Goal: Task Accomplishment & Management: Use online tool/utility

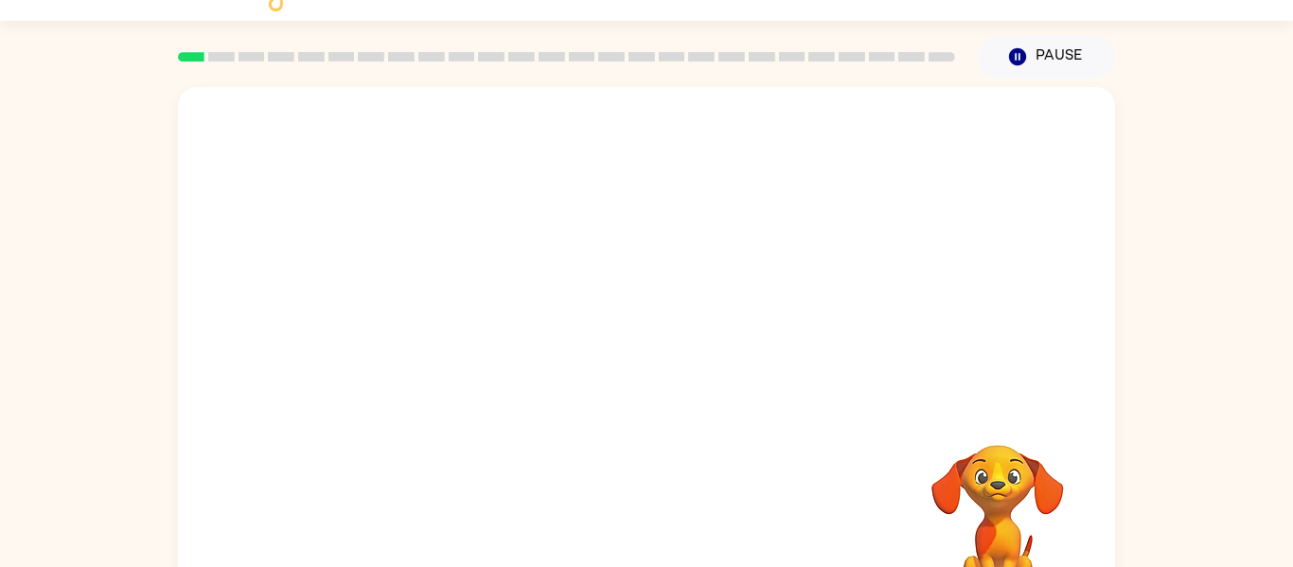
scroll to position [76, 0]
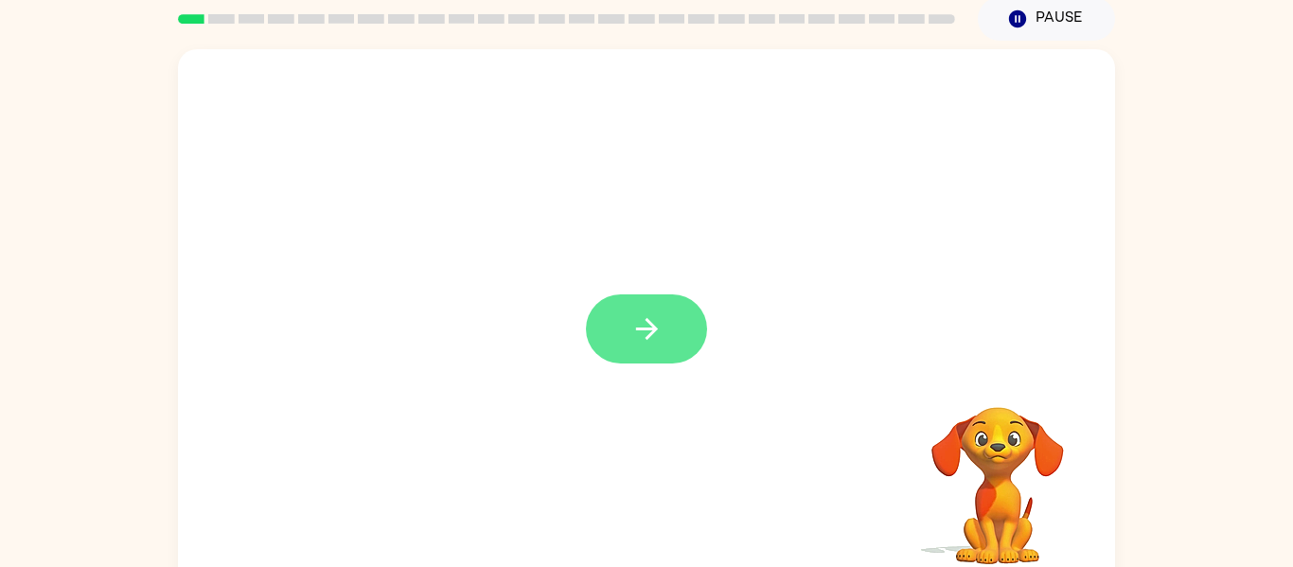
click at [671, 360] on button "button" at bounding box center [646, 328] width 121 height 69
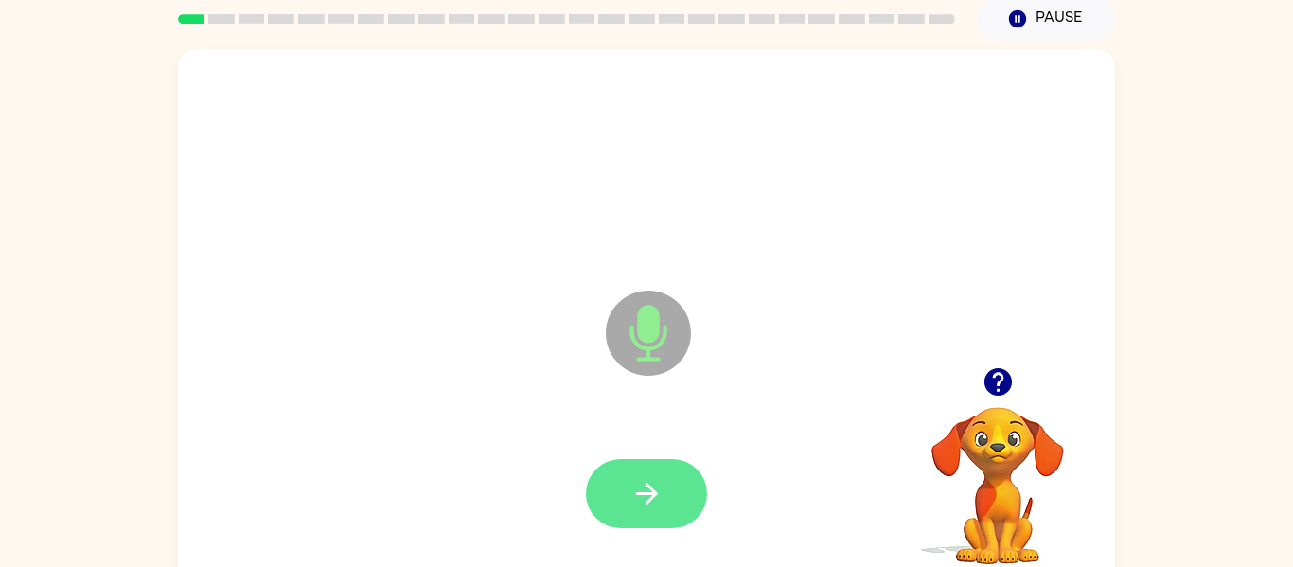
click at [644, 500] on icon "button" at bounding box center [646, 493] width 33 height 33
click at [659, 495] on icon "button" at bounding box center [646, 493] width 33 height 33
click at [643, 503] on icon "button" at bounding box center [646, 493] width 33 height 33
click at [638, 485] on icon "button" at bounding box center [646, 493] width 33 height 33
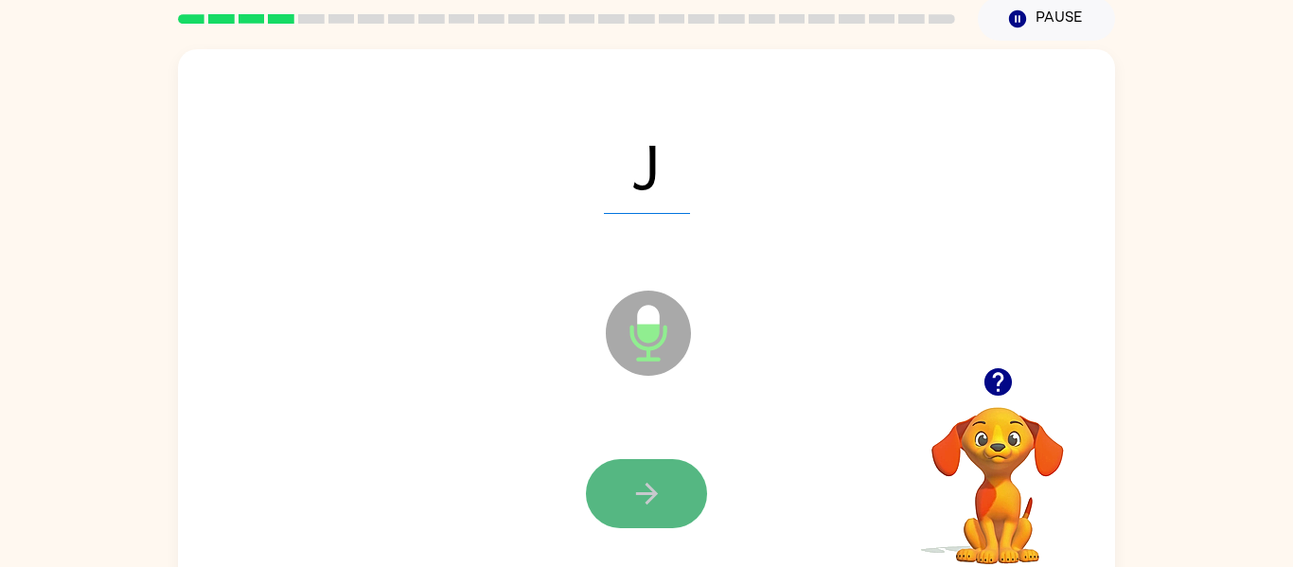
click at [644, 486] on icon "button" at bounding box center [646, 493] width 33 height 33
click at [644, 485] on icon "button" at bounding box center [646, 493] width 33 height 33
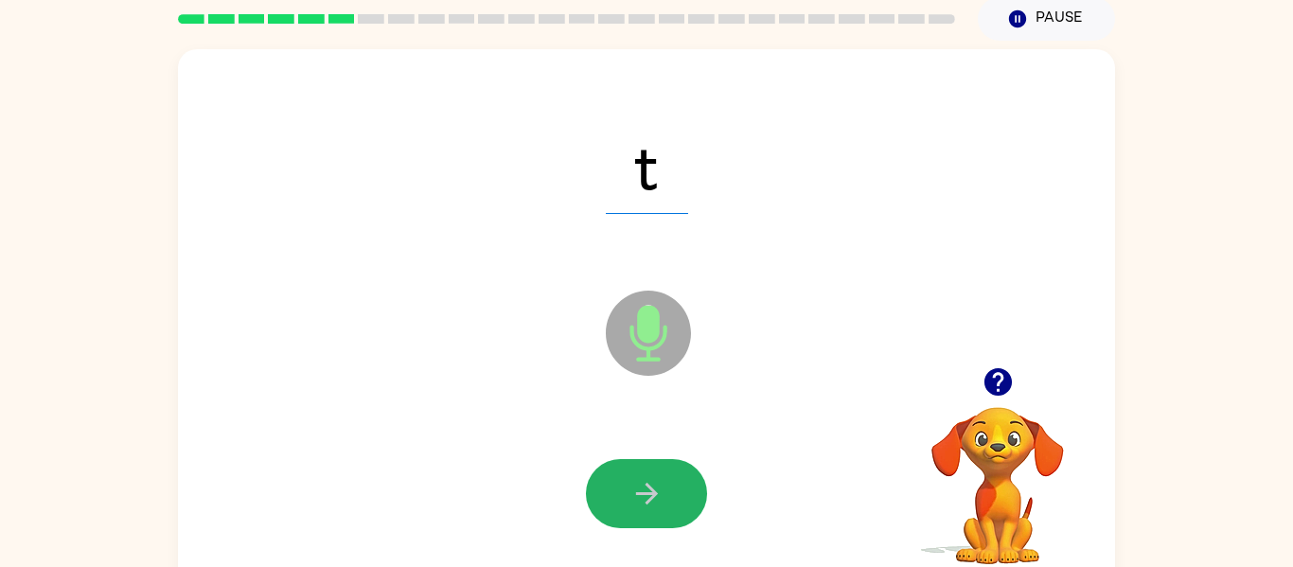
click at [644, 485] on icon "button" at bounding box center [646, 493] width 33 height 33
click at [644, 484] on icon "button" at bounding box center [646, 493] width 33 height 33
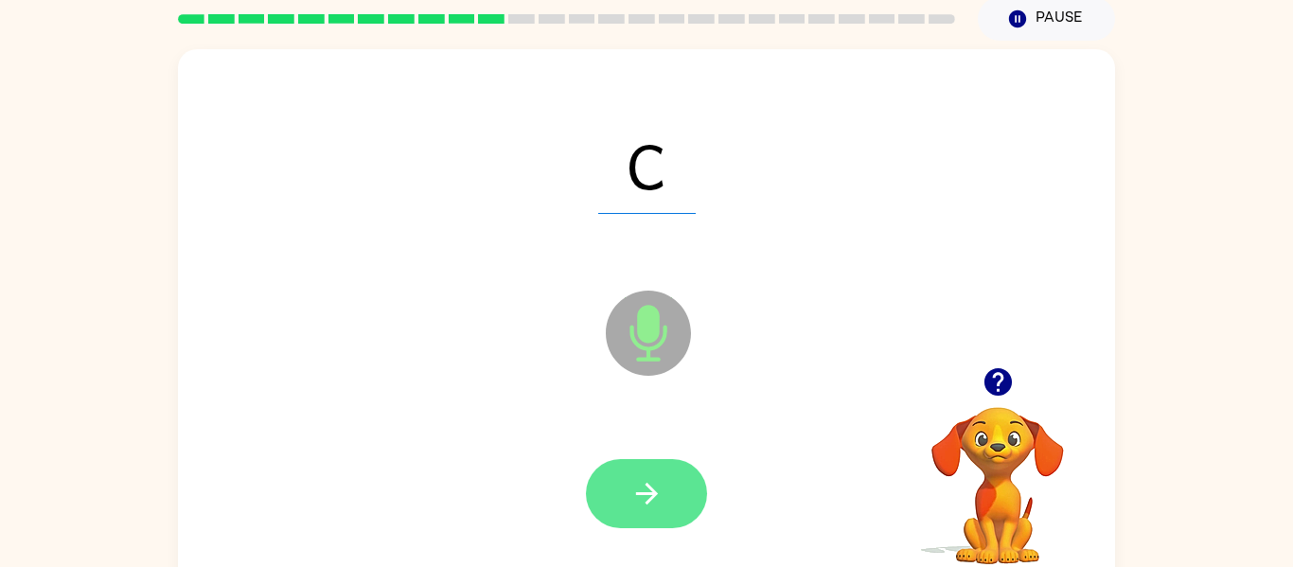
click at [656, 486] on icon "button" at bounding box center [646, 493] width 33 height 33
click at [656, 489] on icon "button" at bounding box center [646, 493] width 33 height 33
click at [653, 488] on icon "button" at bounding box center [646, 493] width 33 height 33
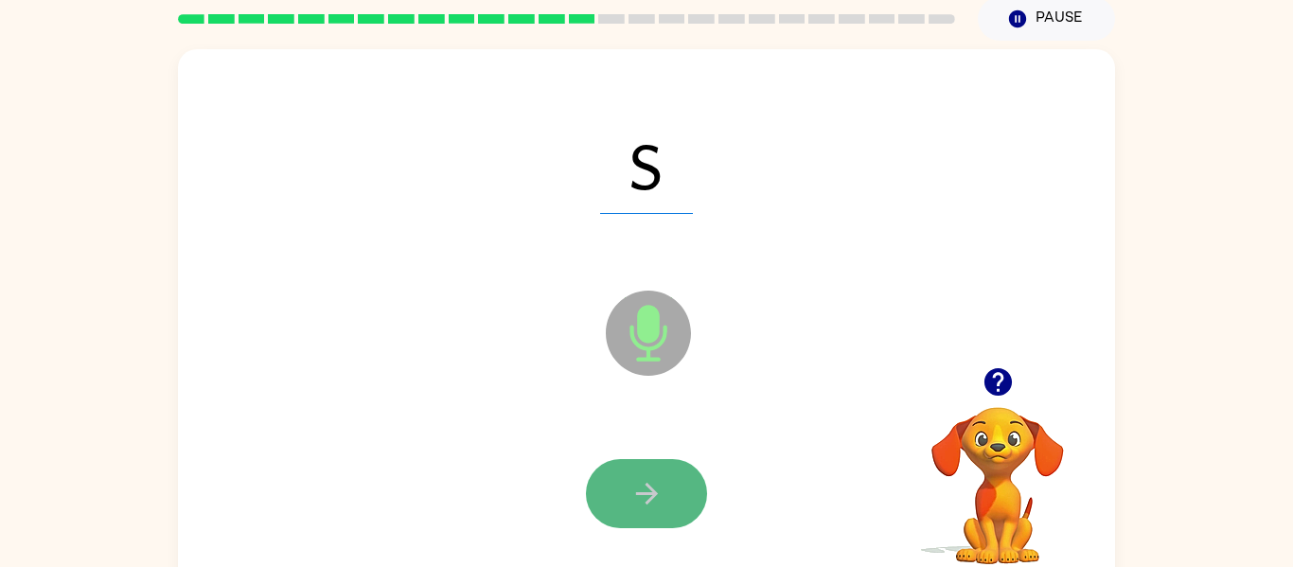
click at [654, 493] on icon "button" at bounding box center [646, 494] width 22 height 22
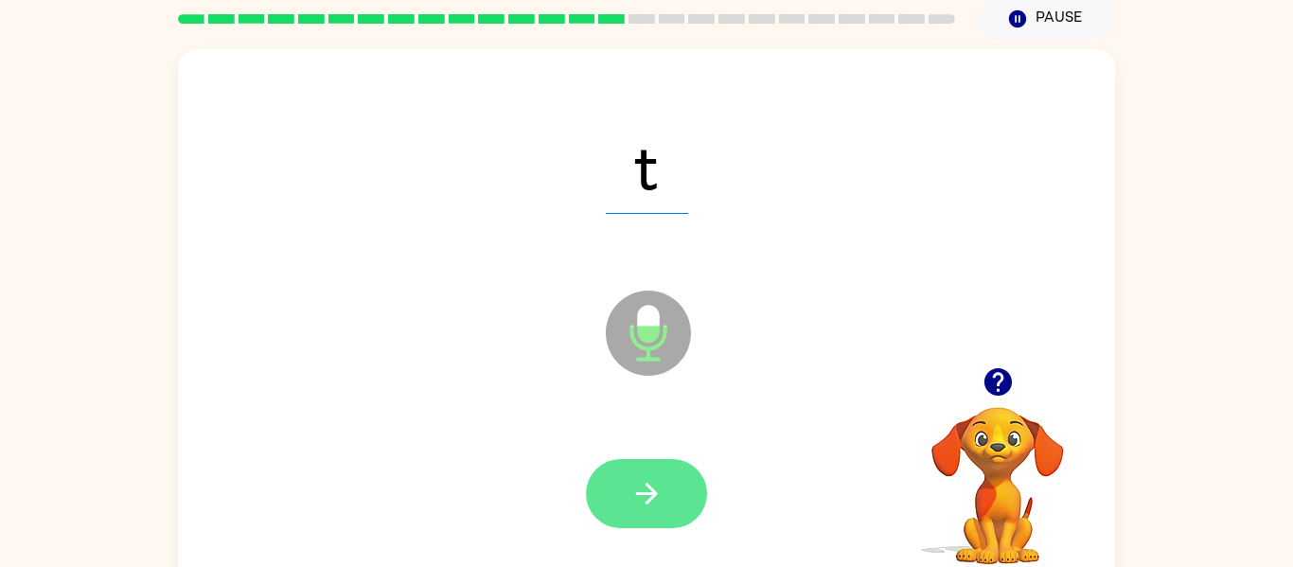
click at [656, 488] on icon "button" at bounding box center [646, 493] width 33 height 33
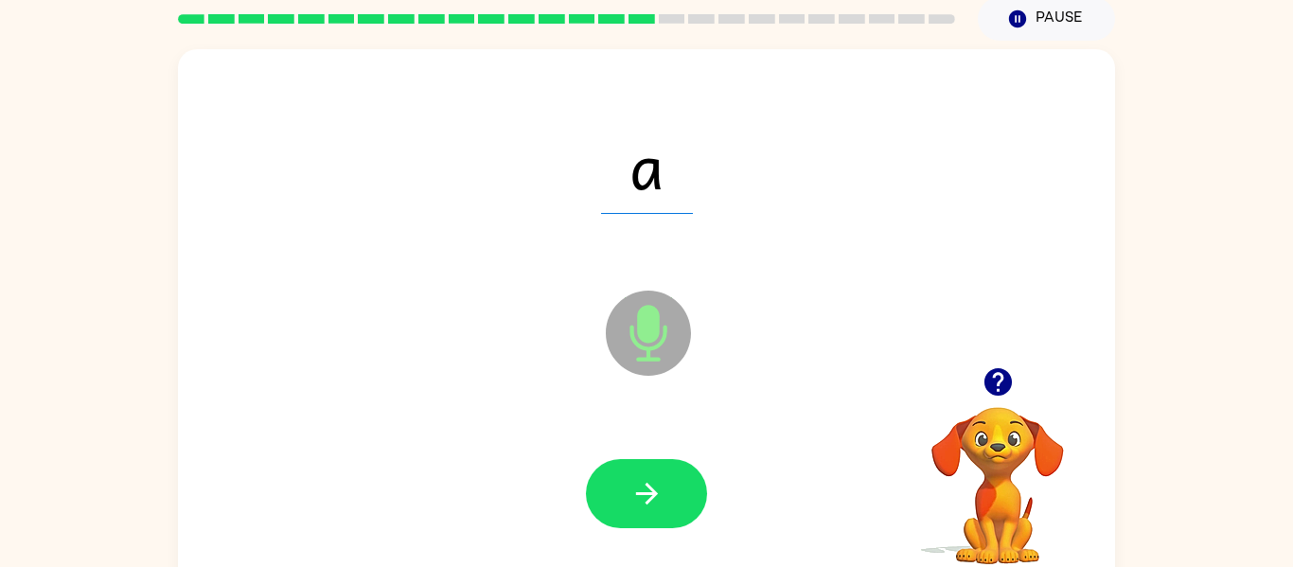
click at [656, 488] on icon "button" at bounding box center [646, 493] width 33 height 33
click at [656, 488] on div at bounding box center [646, 493] width 121 height 69
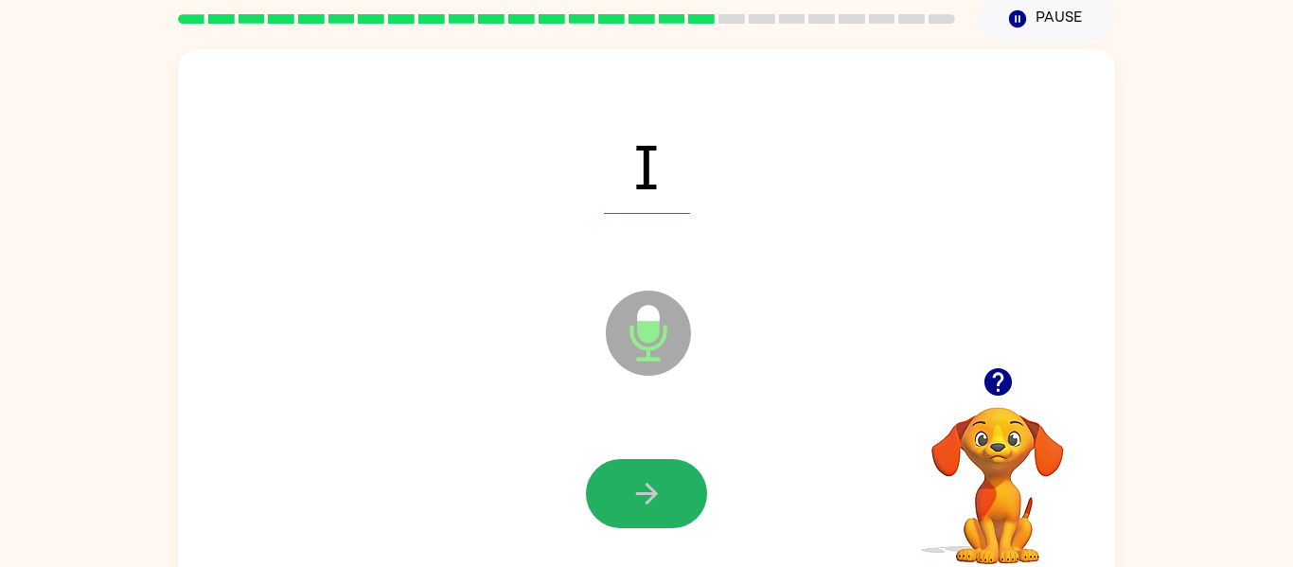
click at [656, 488] on icon "button" at bounding box center [646, 493] width 33 height 33
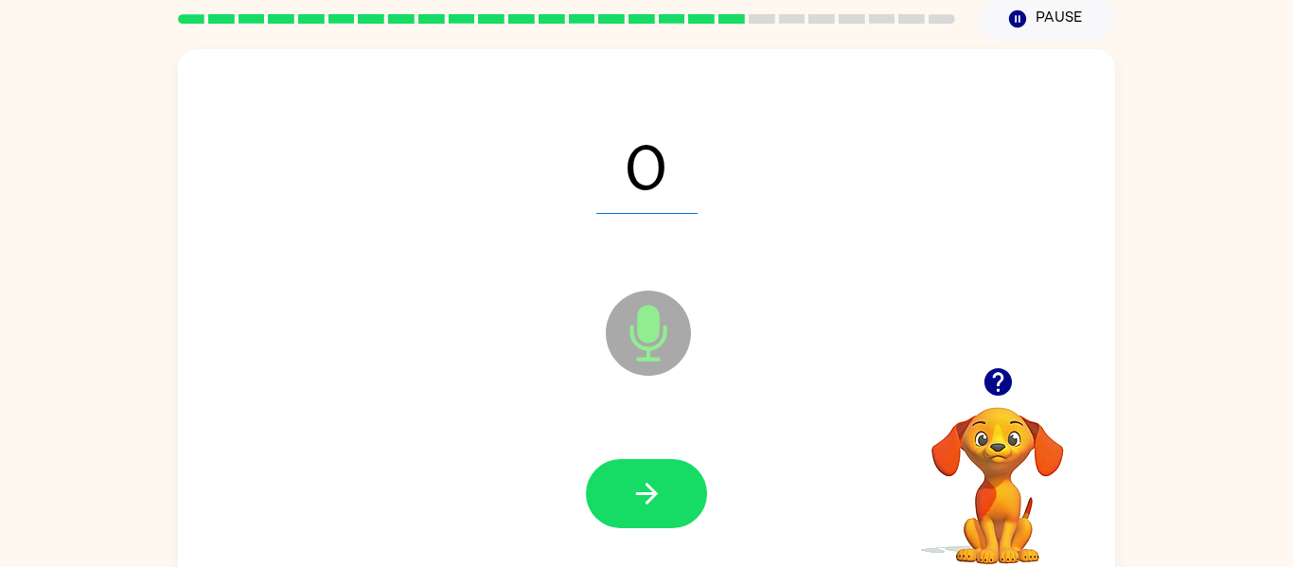
click at [656, 488] on icon "button" at bounding box center [646, 493] width 33 height 33
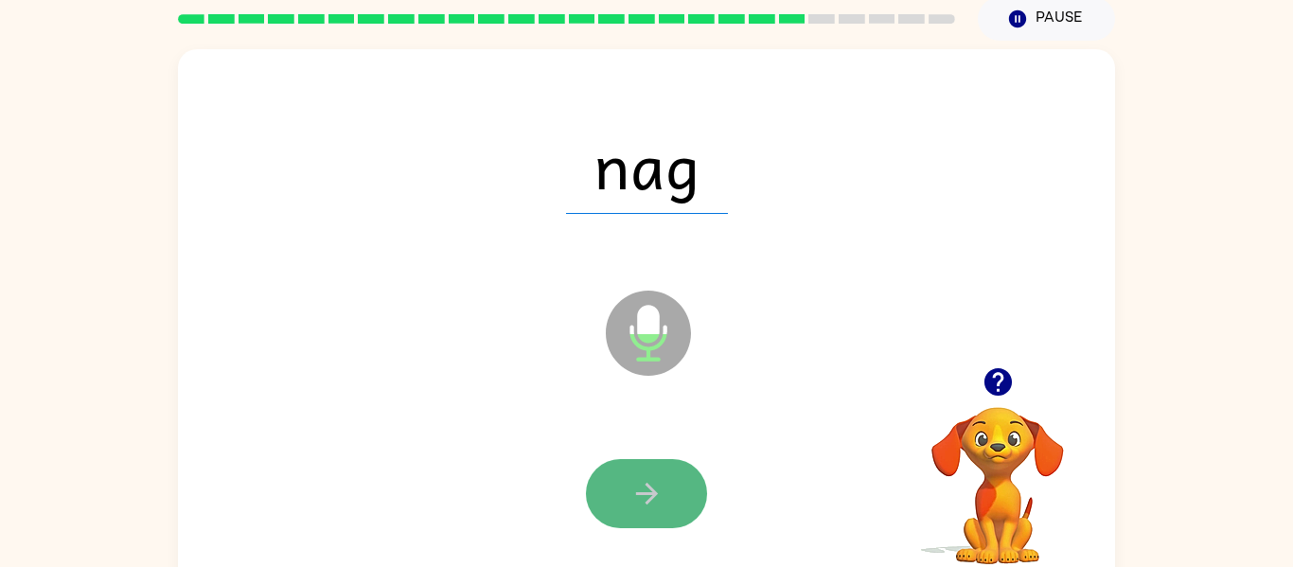
click at [656, 488] on icon "button" at bounding box center [646, 493] width 33 height 33
click at [624, 522] on button "button" at bounding box center [646, 493] width 121 height 69
click at [624, 522] on div at bounding box center [646, 493] width 121 height 69
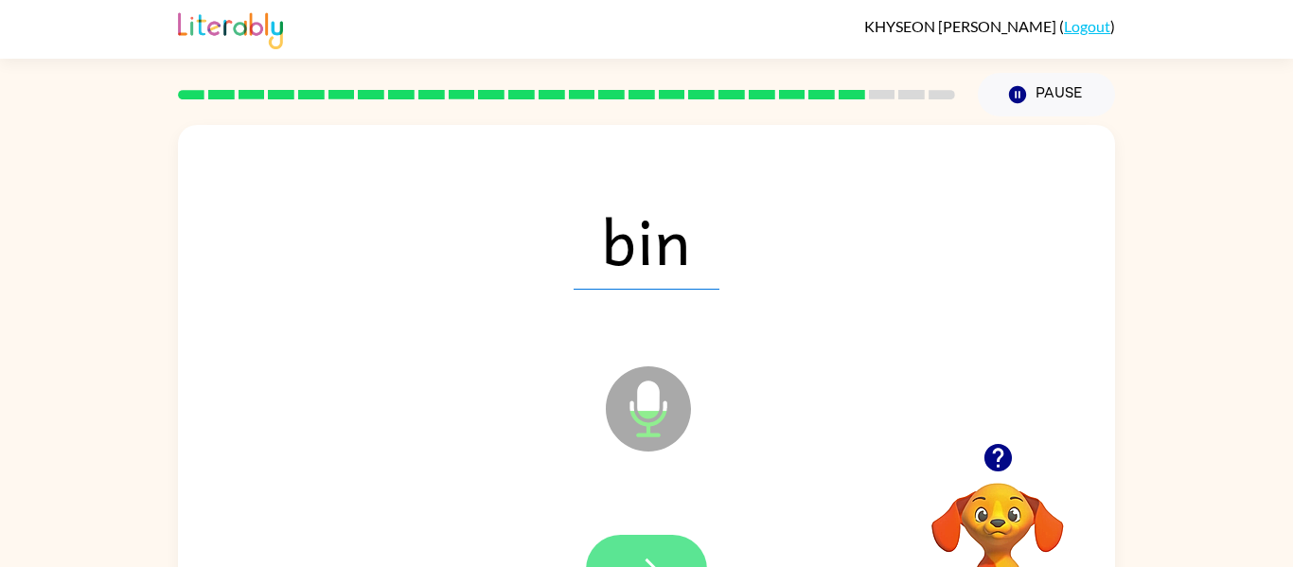
click at [623, 539] on button "button" at bounding box center [646, 569] width 121 height 69
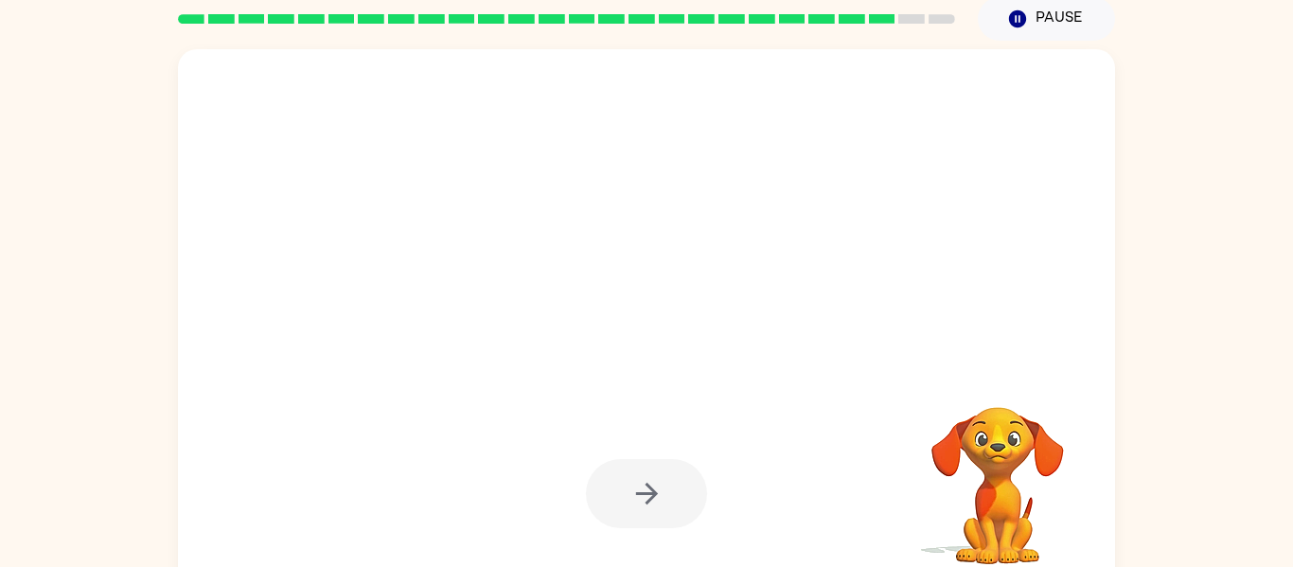
scroll to position [98, 0]
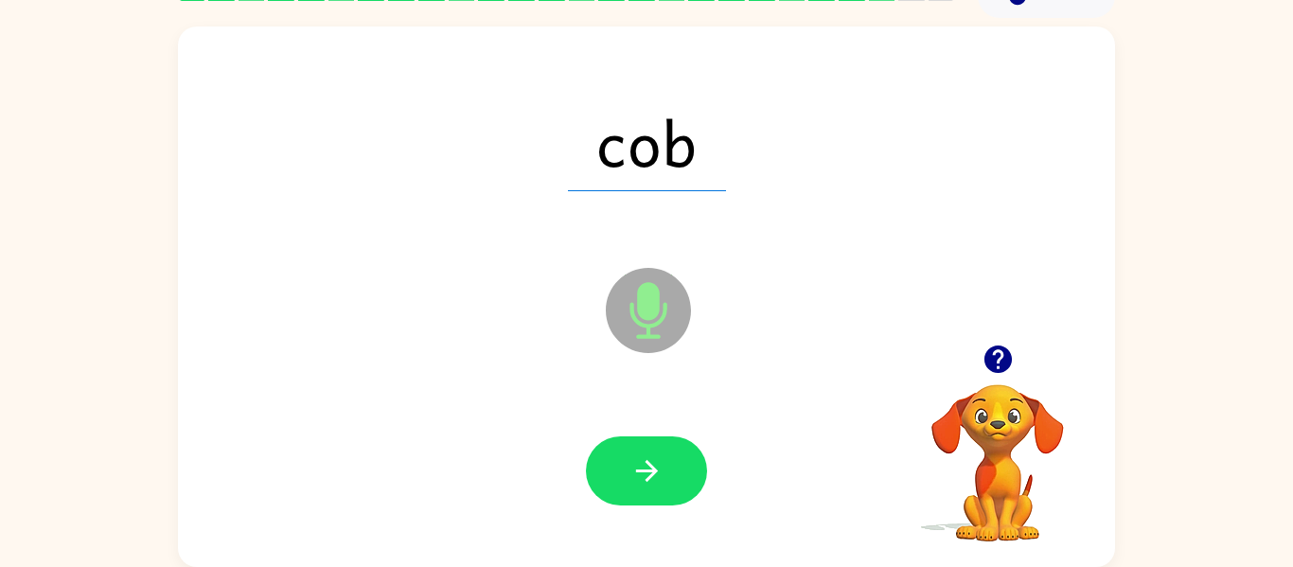
click at [641, 430] on div at bounding box center [646, 471] width 899 height 155
click at [653, 470] on icon "button" at bounding box center [646, 471] width 22 height 22
click at [642, 395] on icon "Microphone The Microphone is here when it is your turn to talk" at bounding box center [743, 334] width 284 height 142
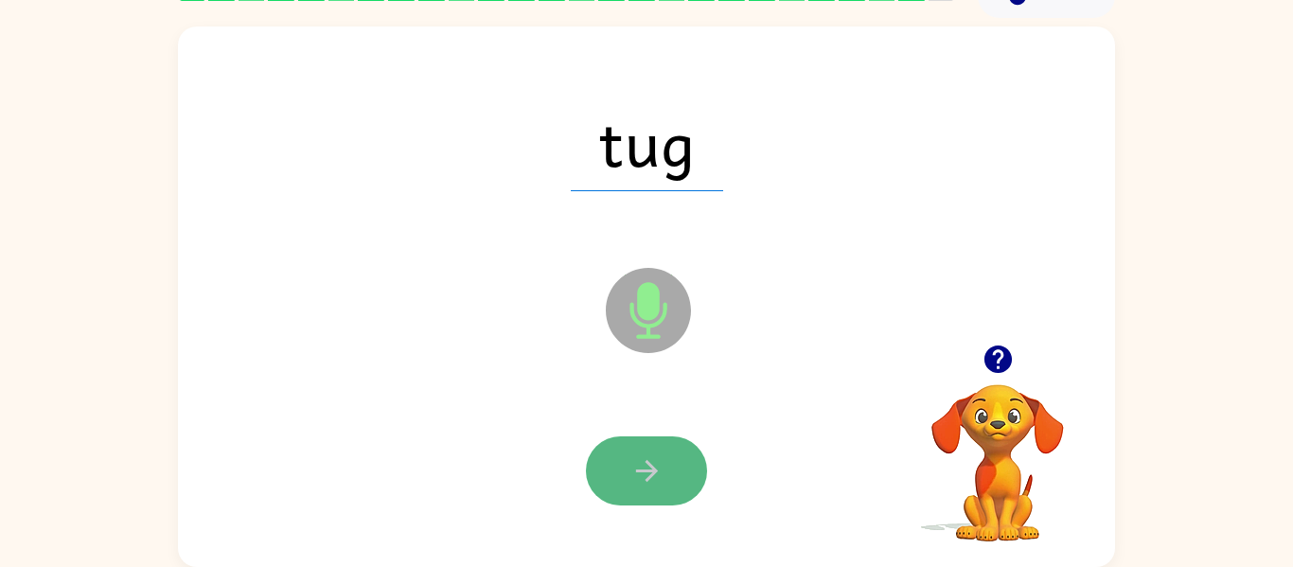
click at [639, 468] on icon "button" at bounding box center [646, 470] width 33 height 33
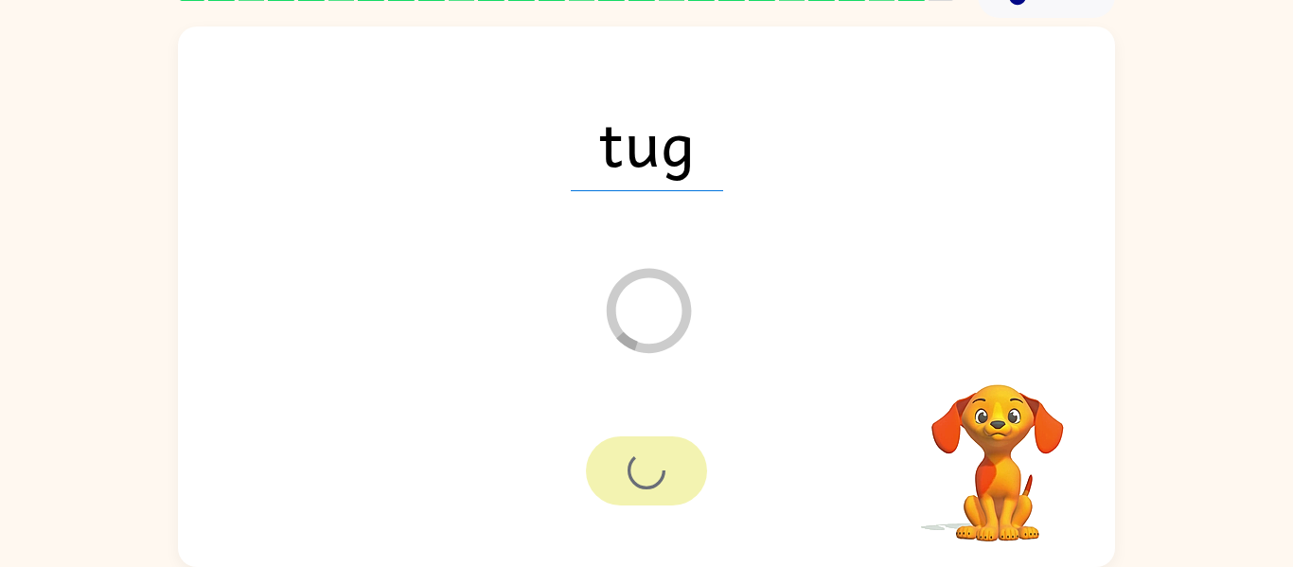
scroll to position [64, 0]
